Goal: Find specific page/section: Find specific page/section

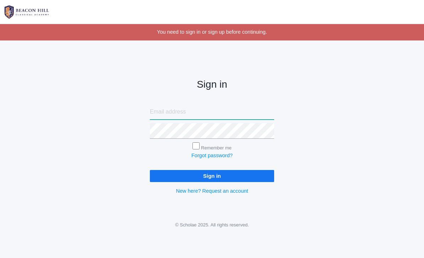
click at [226, 115] on input "email" at bounding box center [212, 112] width 124 height 16
click at [223, 108] on input "email" at bounding box center [212, 112] width 124 height 16
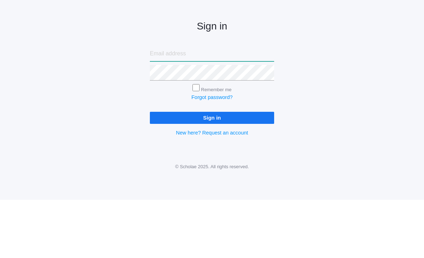
type input "bridgetrizvi@gmail.com"
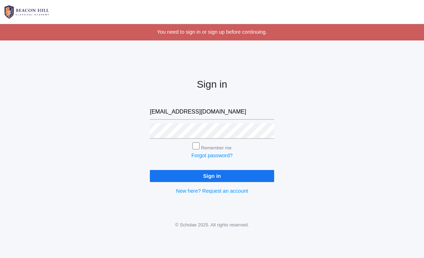
click at [245, 171] on input "Sign in" at bounding box center [212, 176] width 124 height 12
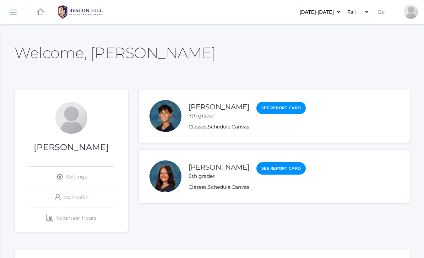
click at [194, 128] on link "Classes" at bounding box center [197, 127] width 18 height 6
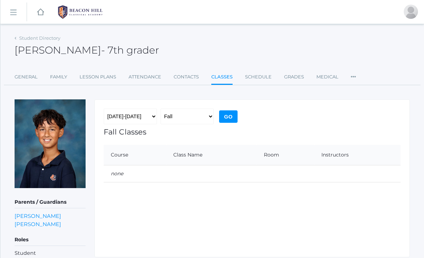
click at [33, 37] on link "Student Directory" at bounding box center [39, 38] width 41 height 6
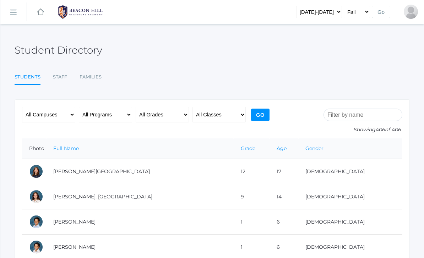
click at [346, 114] on input "search" at bounding box center [362, 115] width 79 height 12
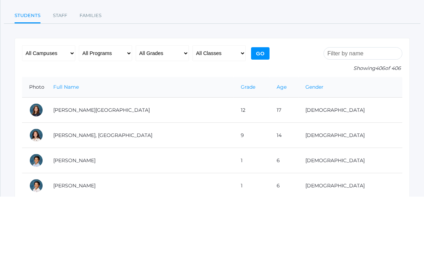
type input "s"
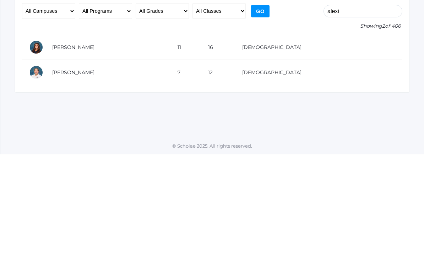
type input "alexi"
click at [83, 138] on td "[PERSON_NAME]" at bounding box center [107, 150] width 125 height 25
